Goal: Complete application form: Complete application form

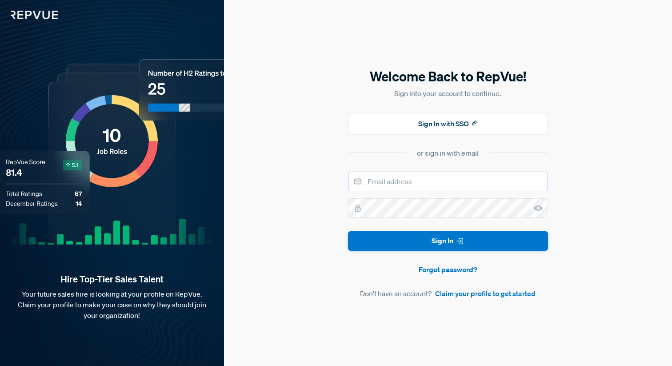
click at [396, 184] on input "email" at bounding box center [448, 182] width 200 height 20
click at [334, 150] on div "Welcome Back to RepVue! Sign into your account to continue. Sign In with SSO or…" at bounding box center [448, 183] width 448 height 366
click at [385, 189] on input "email" at bounding box center [448, 182] width 200 height 20
type input "[EMAIL_ADDRESS][DOMAIN_NAME]"
click at [348, 231] on button "Sign In" at bounding box center [448, 241] width 200 height 20
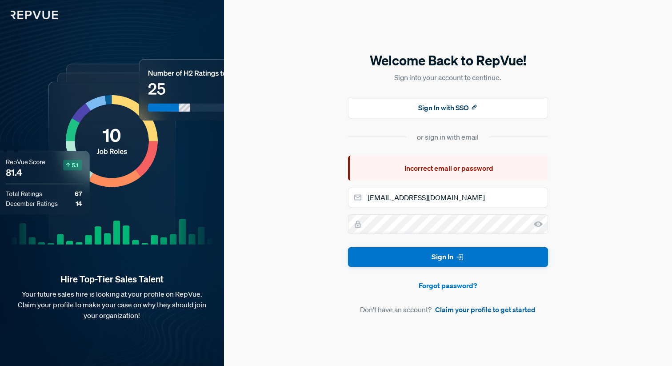
click at [471, 312] on link "Claim your profile to get started" at bounding box center [485, 309] width 100 height 11
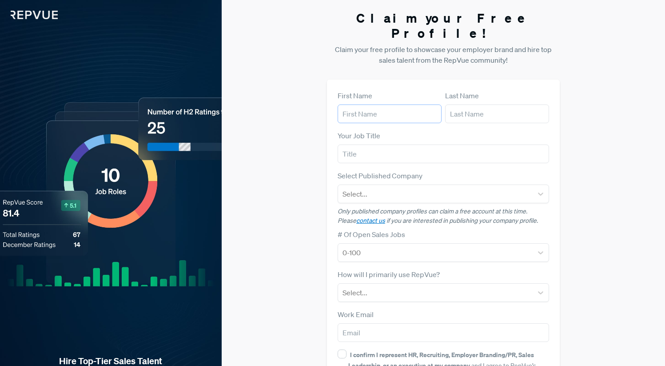
click at [387, 104] on input "text" at bounding box center [390, 113] width 104 height 19
type input "[PERSON_NAME]"
type input "Damour"
click at [376, 144] on input "text" at bounding box center [444, 153] width 212 height 19
type input "SDR"
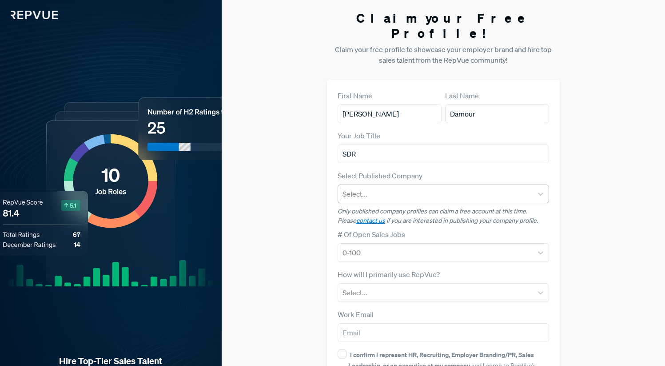
click at [373, 188] on div at bounding box center [436, 194] width 186 height 12
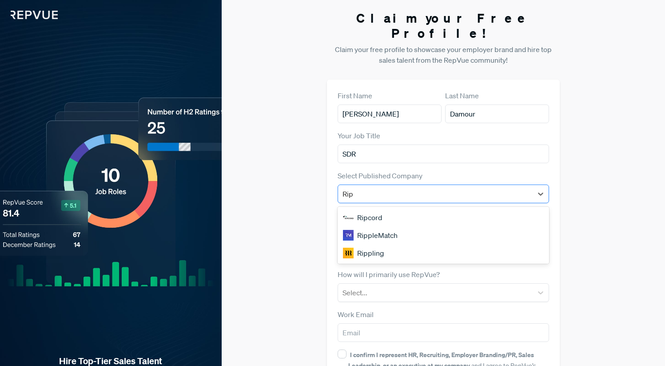
type input "[PERSON_NAME]"
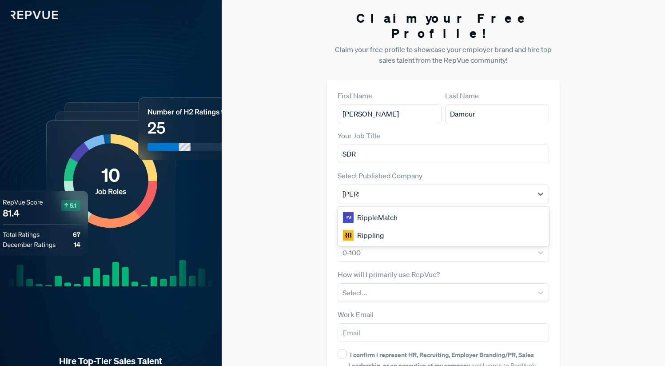
click at [378, 226] on div "Rippling" at bounding box center [444, 235] width 212 height 18
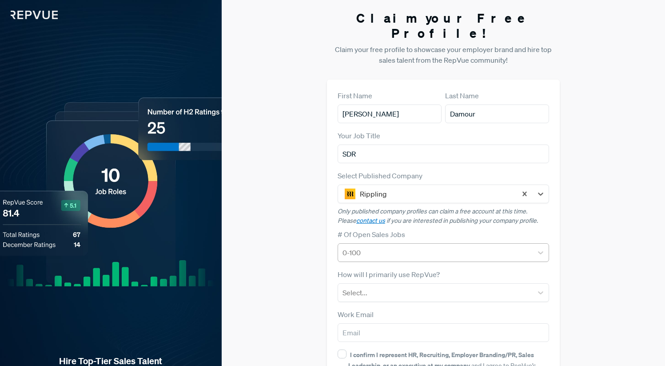
click at [363, 246] on div at bounding box center [436, 252] width 186 height 12
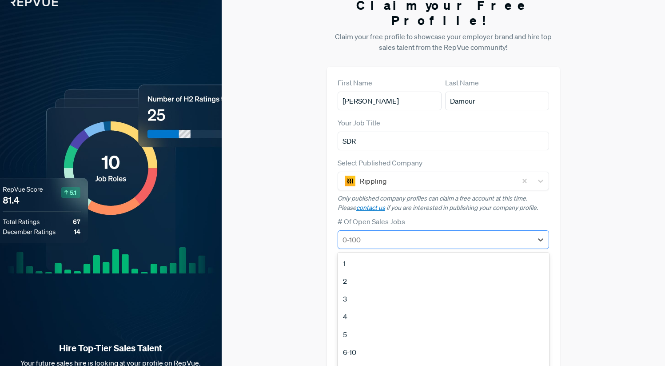
scroll to position [21, 0]
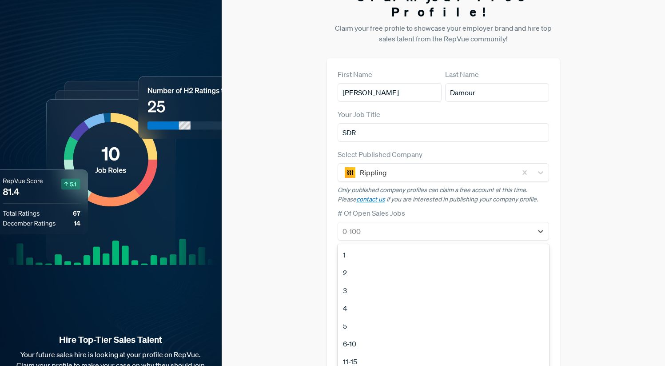
click at [325, 207] on div "Claim your Free Profile! Claim your free profile to showcase your employer bran…" at bounding box center [444, 202] width 444 height 447
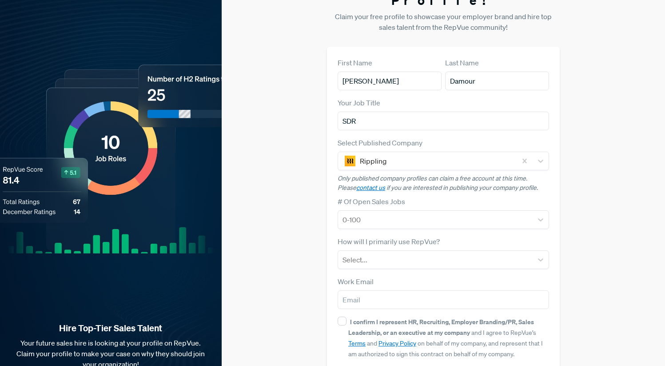
scroll to position [41, 0]
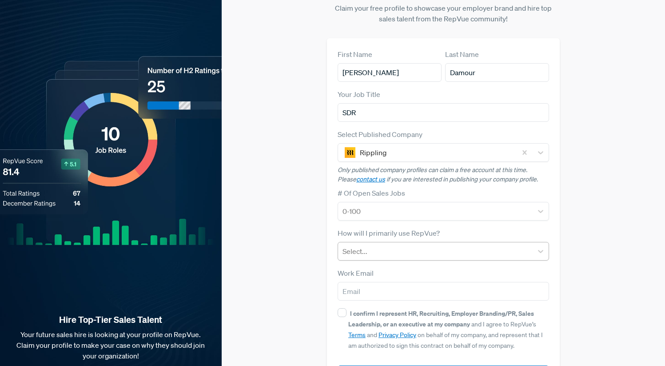
click at [372, 245] on div at bounding box center [436, 251] width 186 height 12
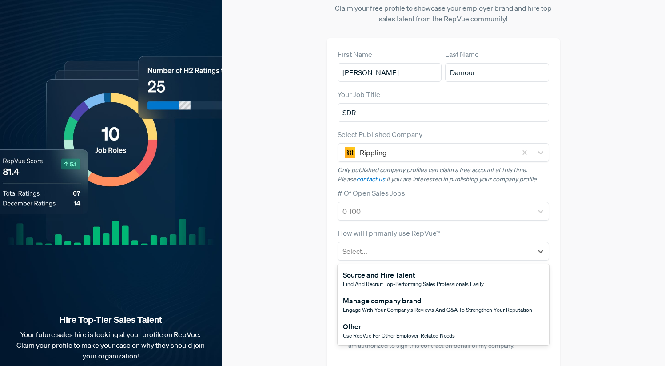
click at [405, 332] on span "Use RepVue for other employer-related needs" at bounding box center [399, 336] width 112 height 8
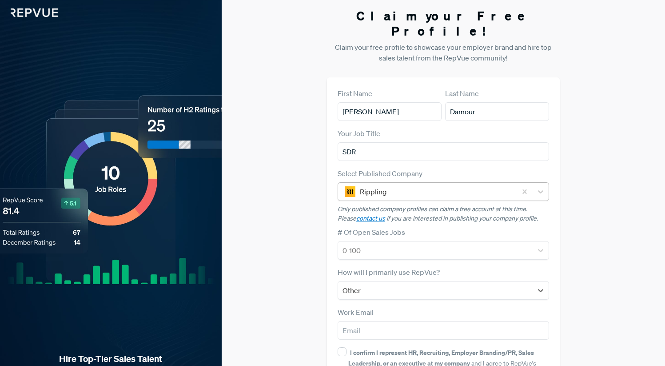
scroll to position [0, 0]
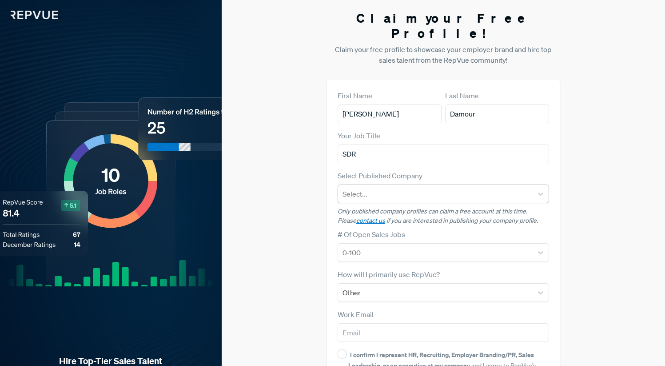
click at [612, 185] on div "Claim your Free Profile! Claim your free profile to showcase your employer bran…" at bounding box center [444, 223] width 444 height 447
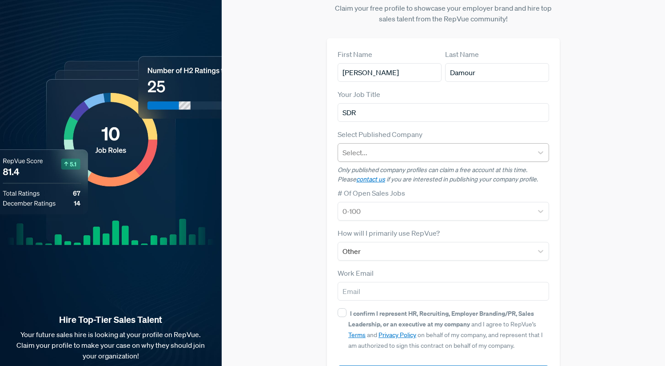
scroll to position [51, 0]
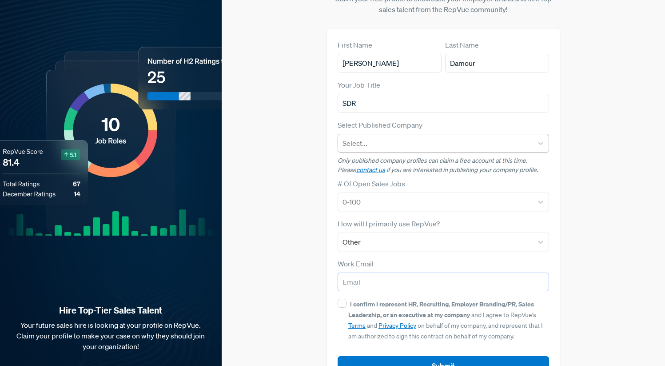
click at [408, 272] on input "email" at bounding box center [444, 281] width 212 height 19
type input "[EMAIL_ADDRESS][DOMAIN_NAME]"
click at [430, 272] on input "[EMAIL_ADDRESS][DOMAIN_NAME]" at bounding box center [444, 281] width 212 height 19
click at [447, 356] on button "Submit" at bounding box center [444, 365] width 212 height 19
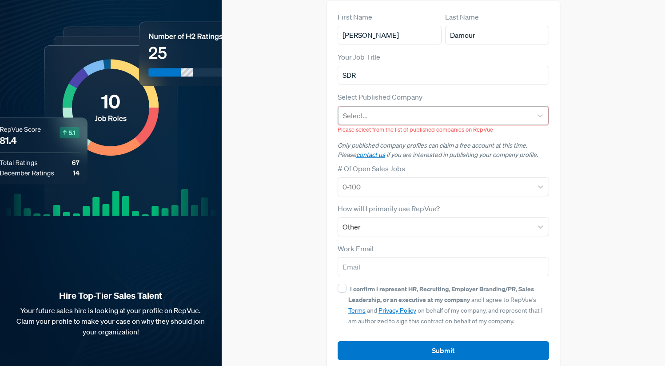
scroll to position [80, 0]
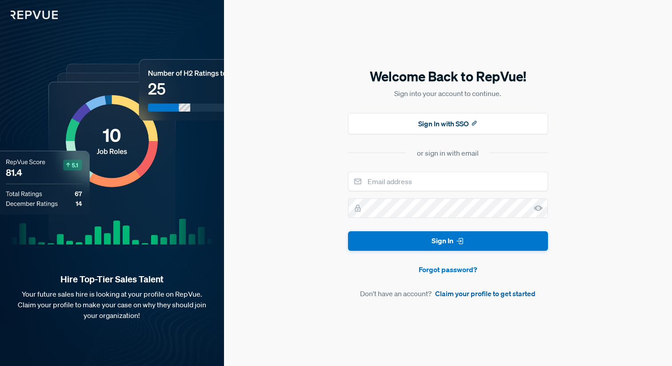
click at [468, 292] on link "Claim your profile to get started" at bounding box center [485, 293] width 100 height 11
